Goal: Submit feedback/report problem

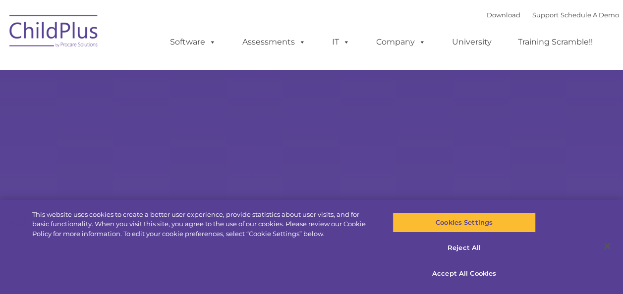
select select "MEDIUM"
click at [457, 272] on button "Accept All Cookies" at bounding box center [463, 273] width 143 height 21
